Goal: Transaction & Acquisition: Purchase product/service

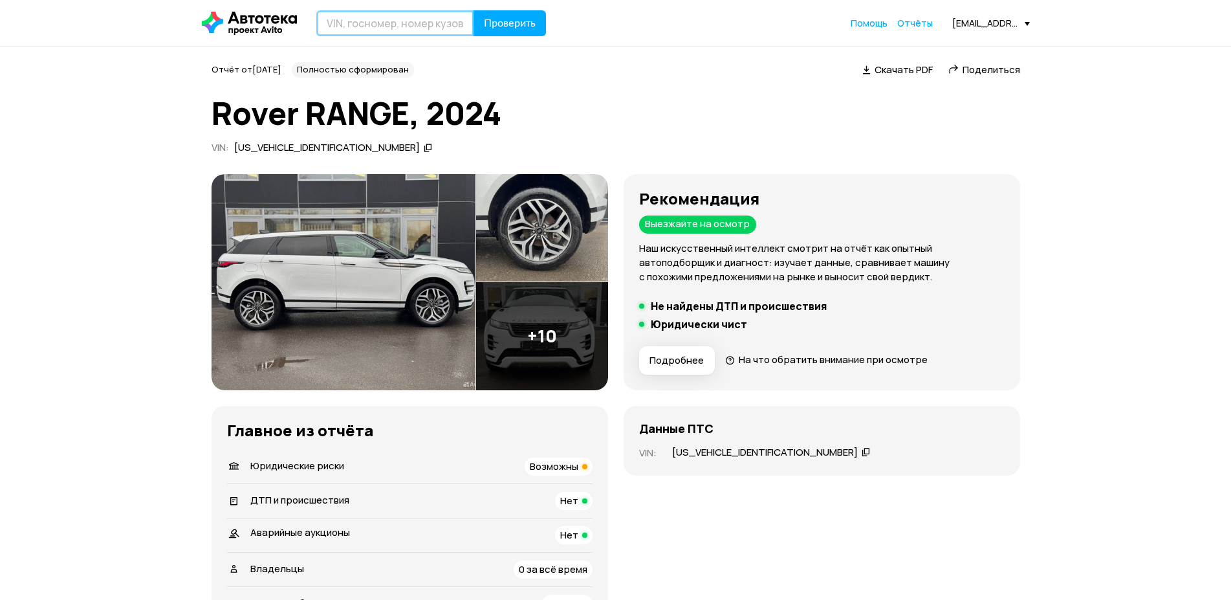
click at [387, 16] on input "text" at bounding box center [395, 23] width 158 height 26
paste input "[US_VEHICLE_IDENTIFICATION_NUMBER]"
type input "[US_VEHICLE_IDENTIFICATION_NUMBER]"
click at [508, 19] on span "Проверить" at bounding box center [510, 23] width 52 height 10
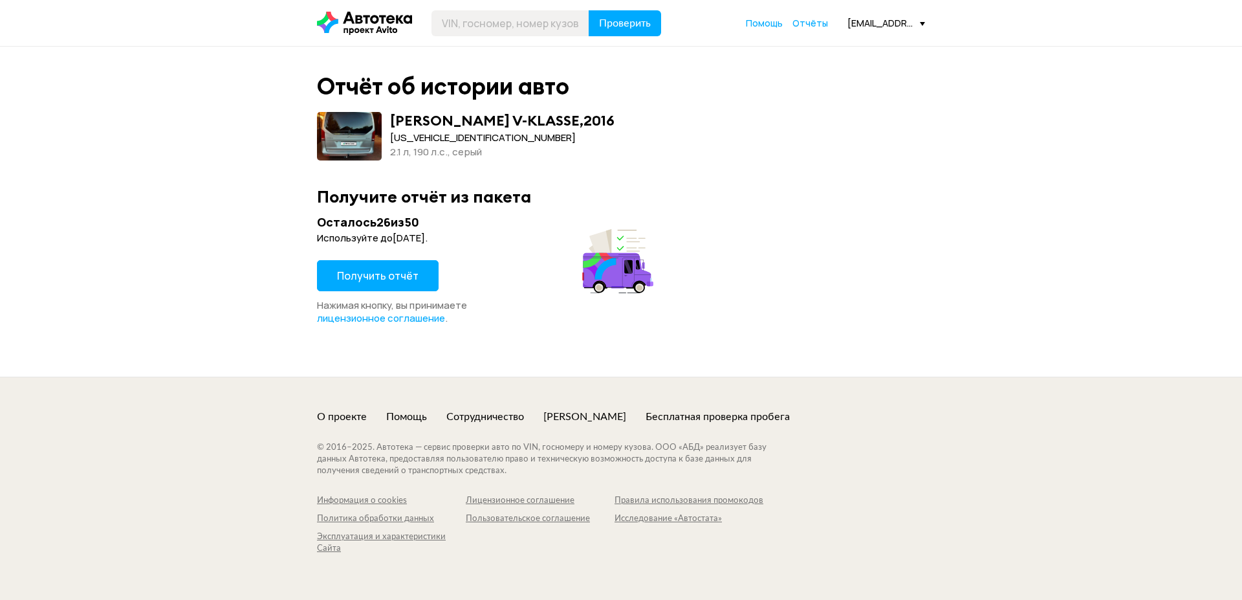
click at [351, 130] on span at bounding box center [349, 136] width 65 height 49
click at [372, 132] on span at bounding box center [349, 136] width 65 height 49
click at [448, 120] on div "[PERSON_NAME] V-KLASSE , 2016" at bounding box center [502, 120] width 225 height 17
